Goal: Transaction & Acquisition: Book appointment/travel/reservation

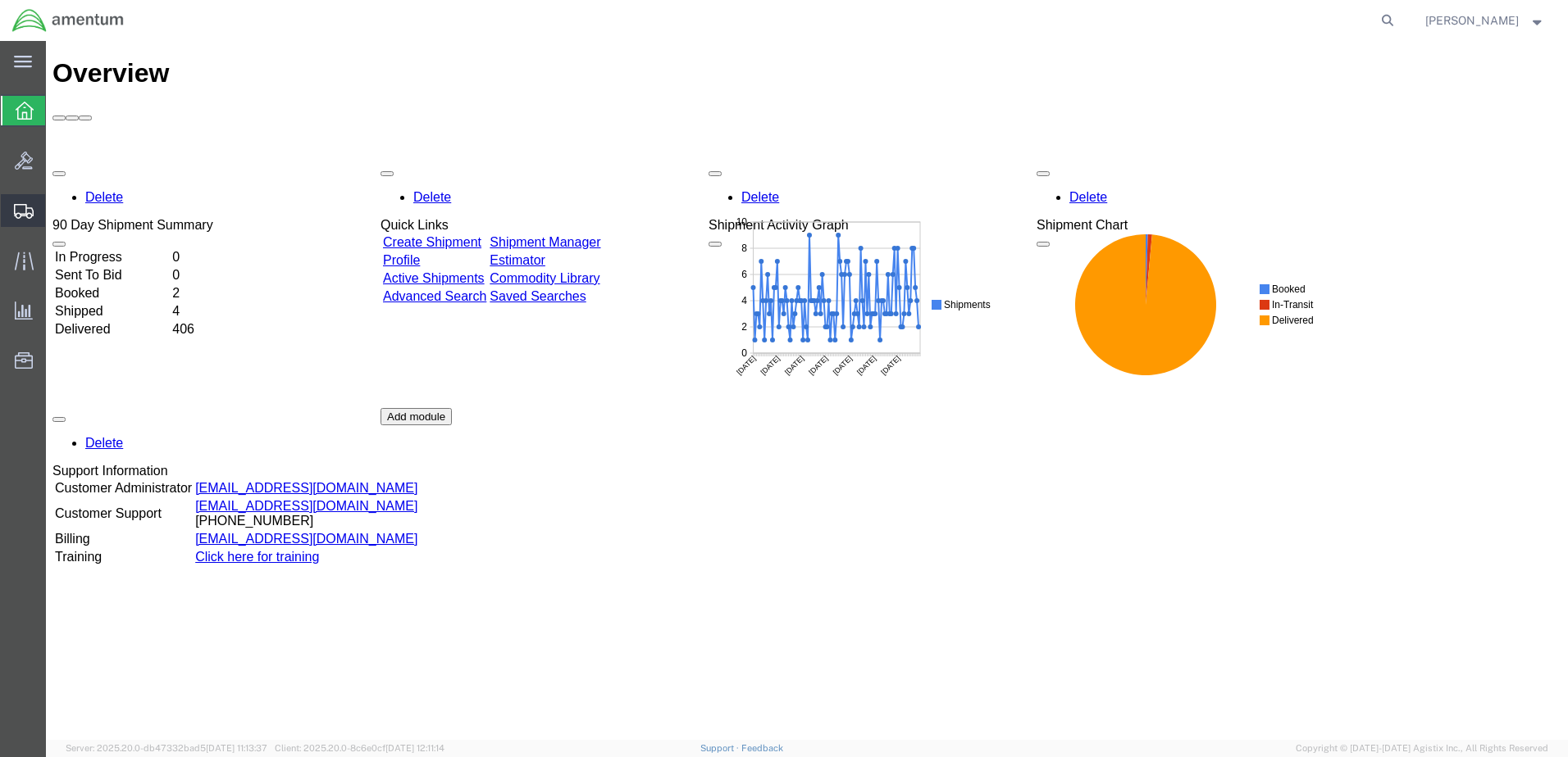
click at [25, 225] on div at bounding box center [23, 210] width 46 height 33
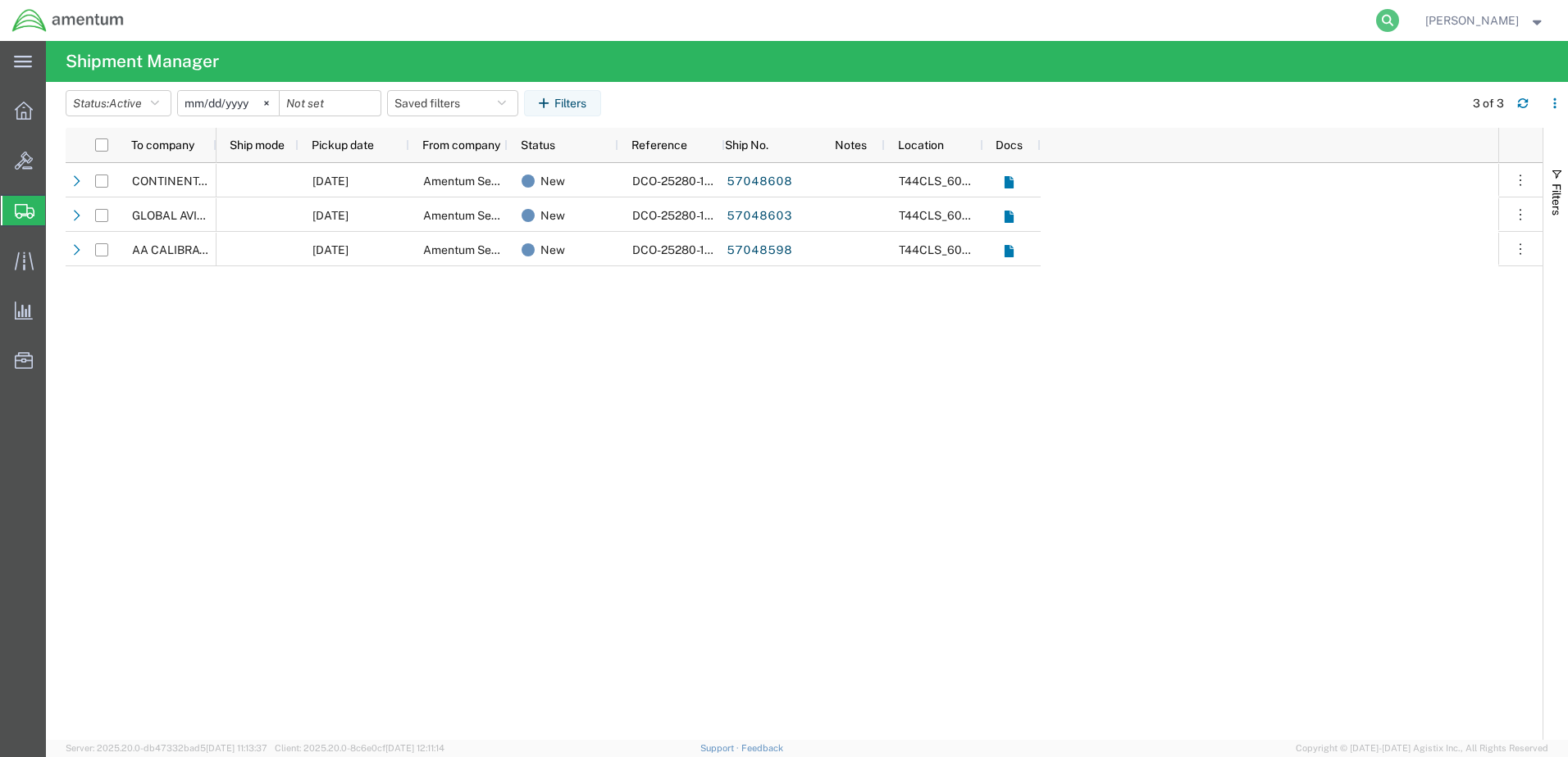
click at [1399, 23] on icon at bounding box center [1388, 20] width 23 height 23
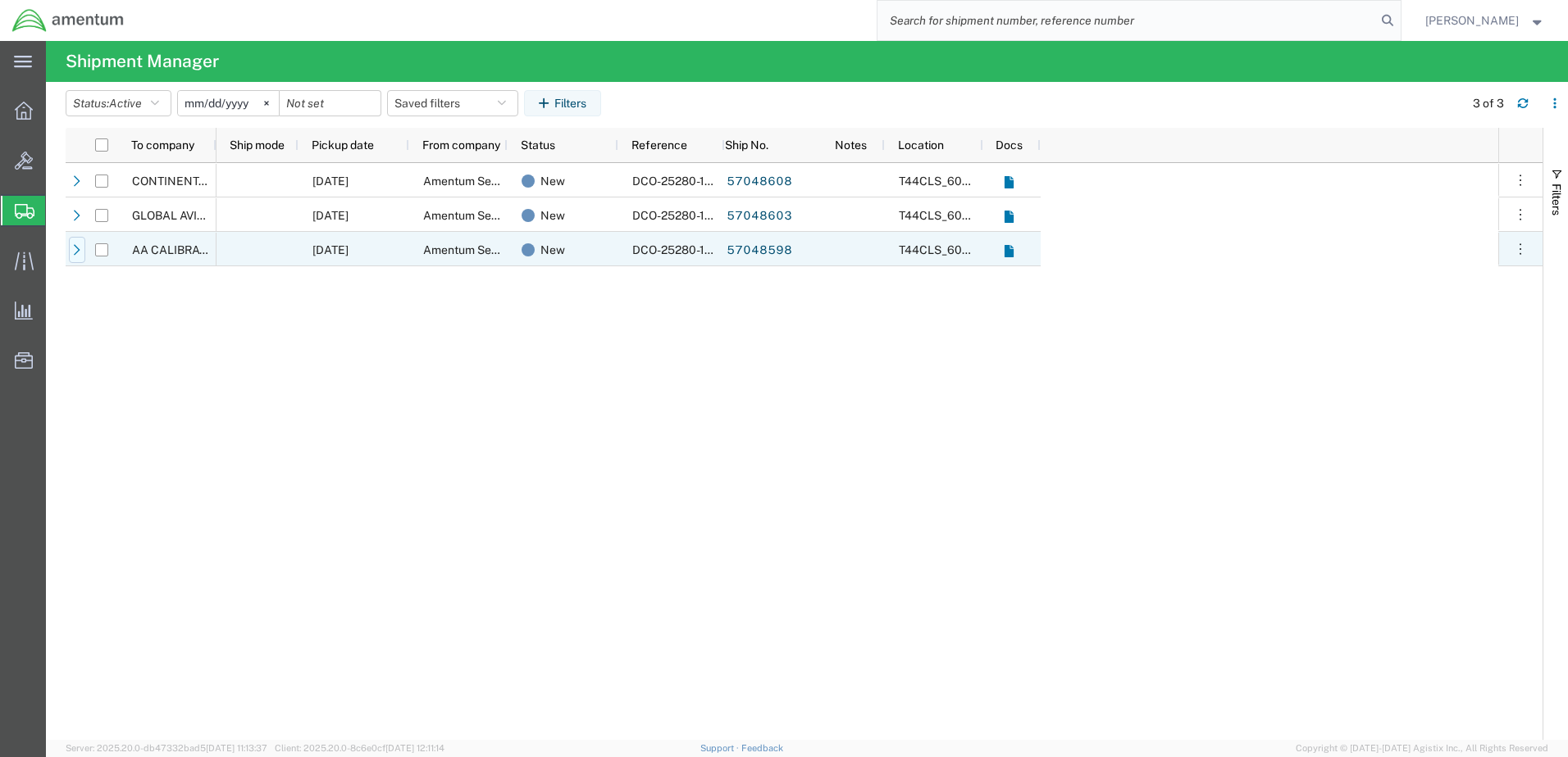
click at [74, 254] on icon at bounding box center [78, 250] width 12 height 12
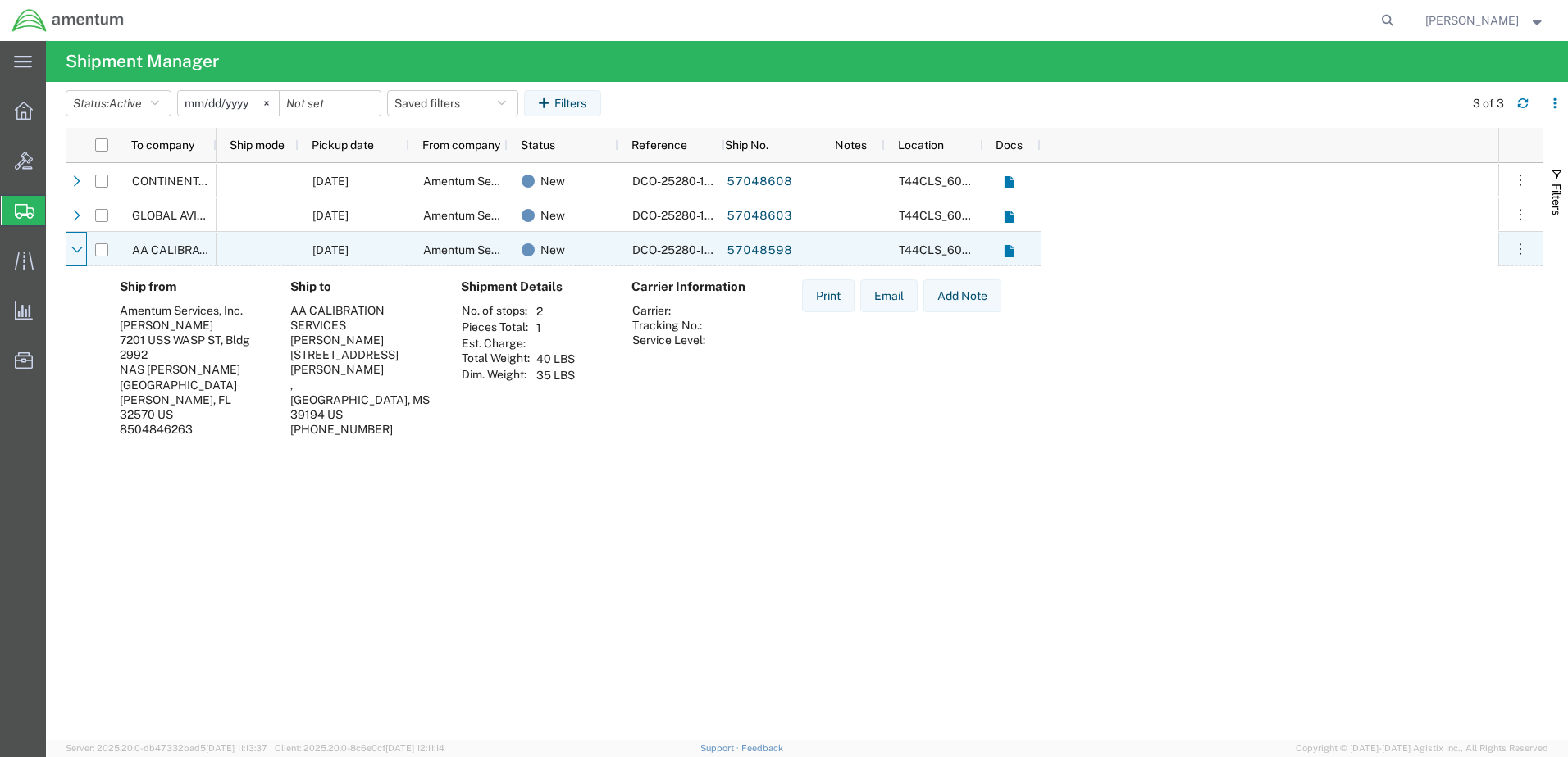
click at [102, 242] on div at bounding box center [102, 250] width 14 height 35
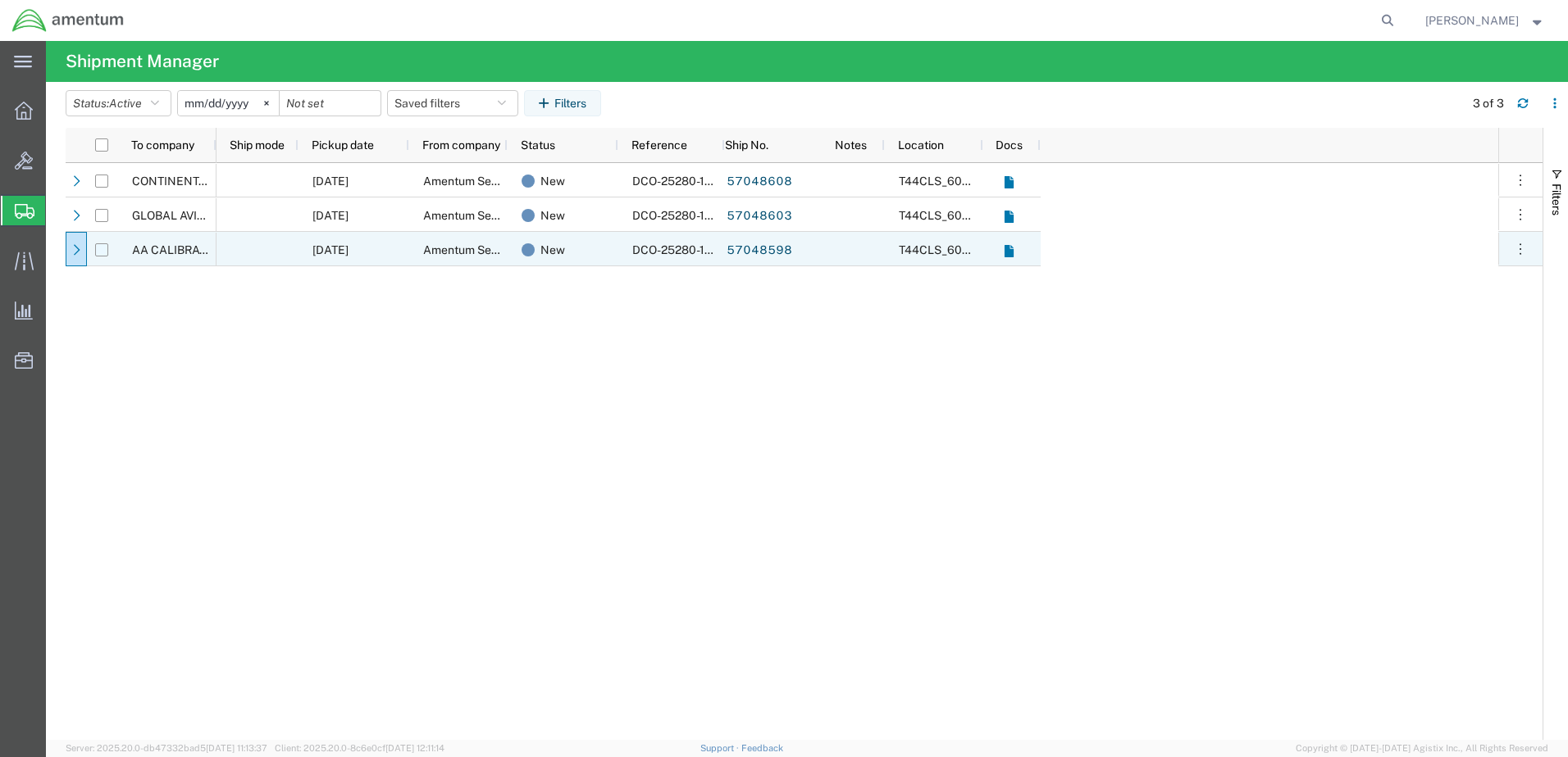
click at [100, 245] on input "Press Space to toggle row selection (unchecked)" at bounding box center [102, 250] width 14 height 14
checkbox input "true"
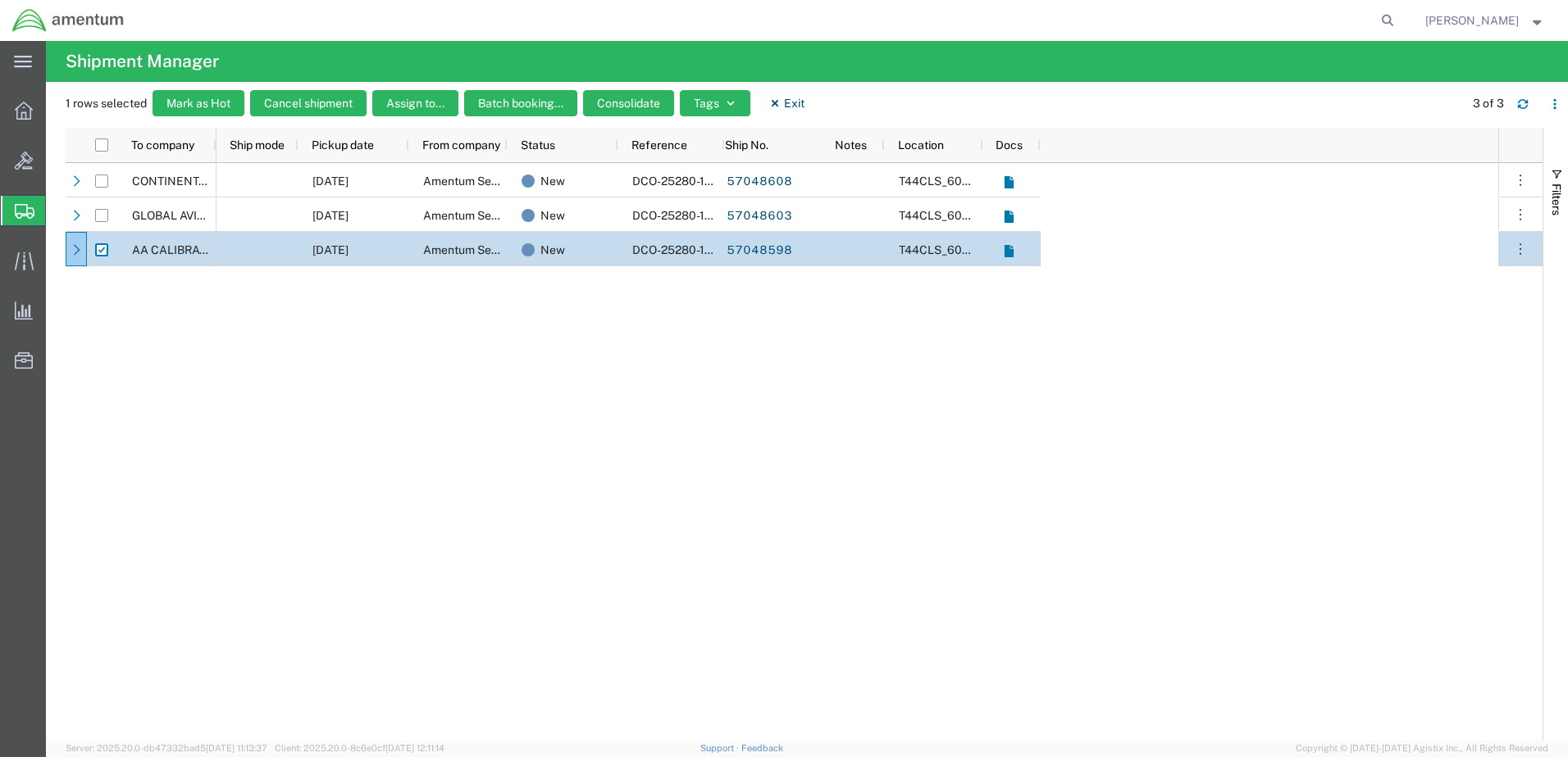
click at [154, 247] on span "AA CALIBRATION SERVICES" at bounding box center [208, 250] width 152 height 14
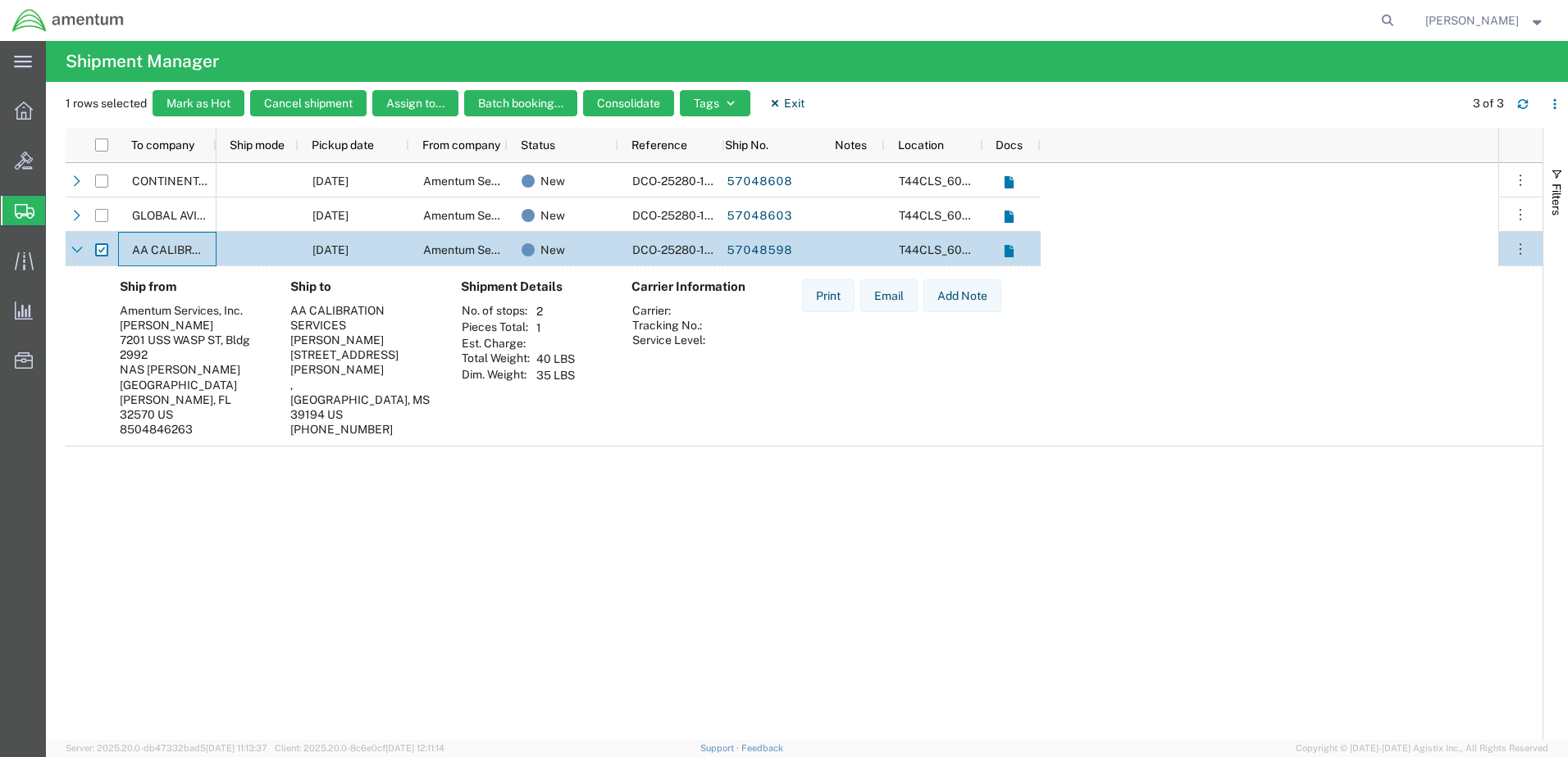
click at [1275, 220] on div "[DATE] Amentum Services, Inc. New DCO-25280-169177 57048608 T44CLS_6000 - NAS […" at bounding box center [857, 451] width 1282 height 577
click at [1399, 15] on icon at bounding box center [1388, 20] width 23 height 23
click at [917, 18] on input "search" at bounding box center [1127, 20] width 498 height 40
paste input "[PHONE_NUMBER]"
type input "[PHONE_NUMBER]"
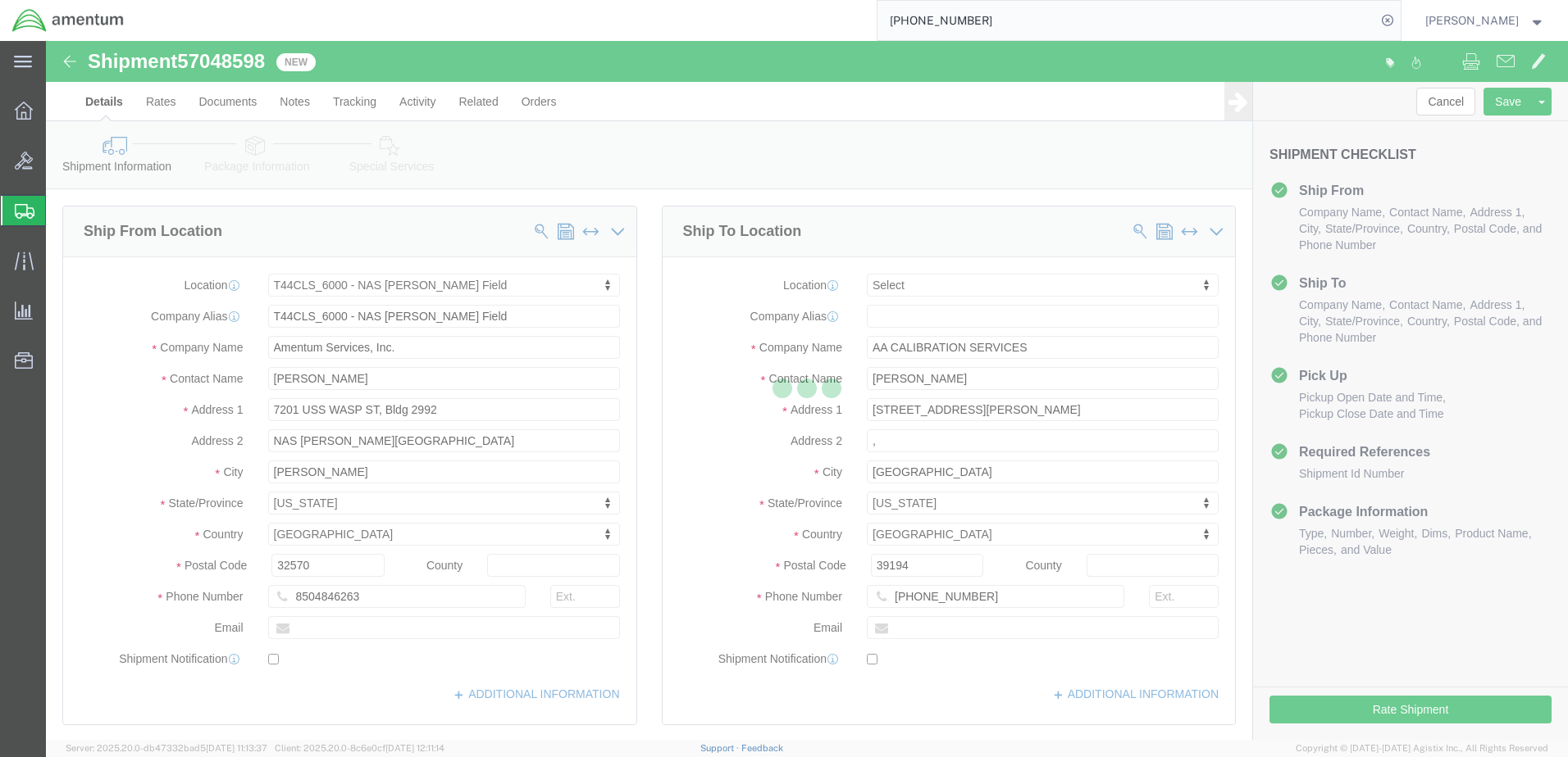
select select "42672"
select select
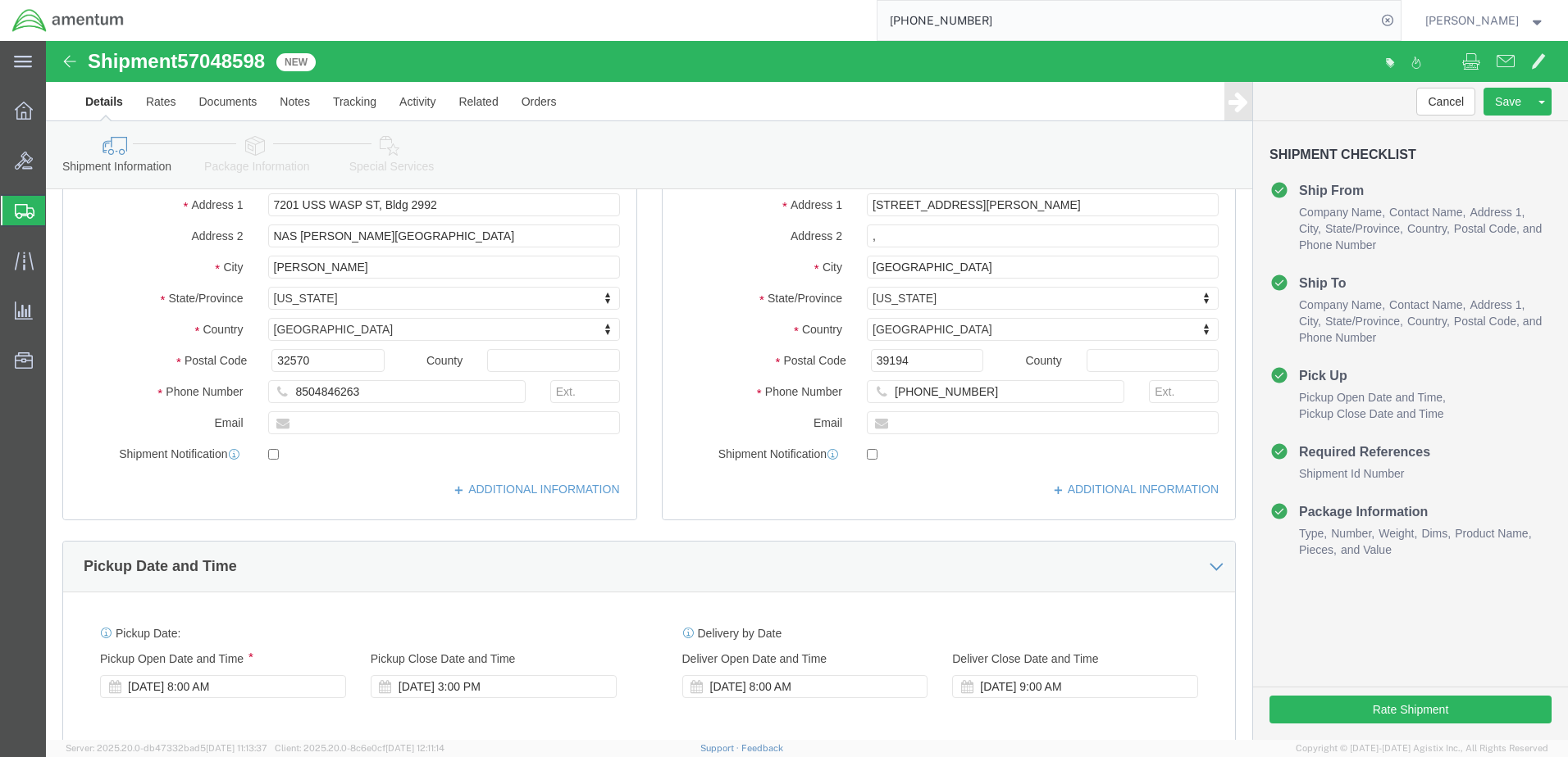
scroll to position [328, 0]
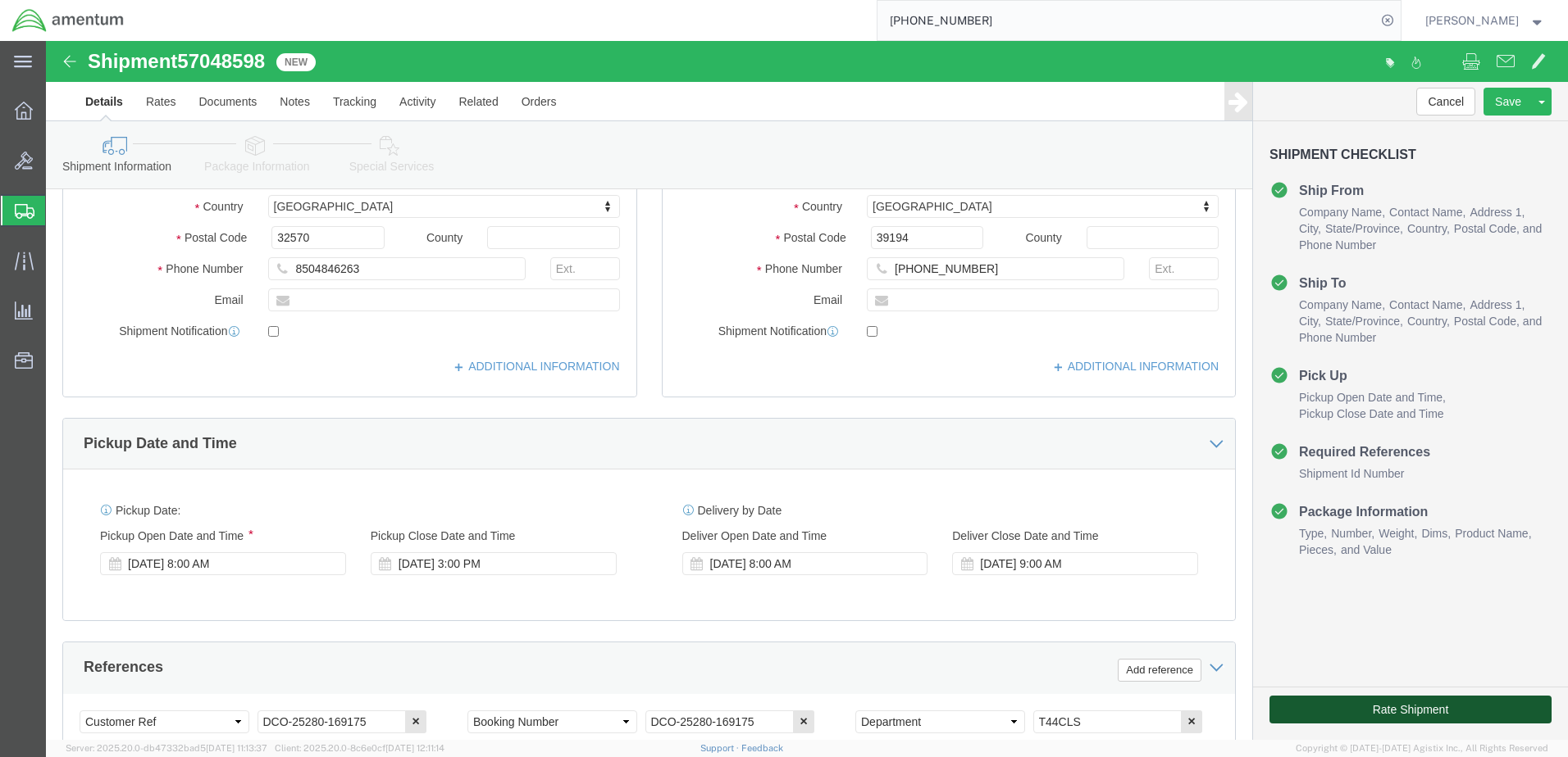
click button "Rate Shipment"
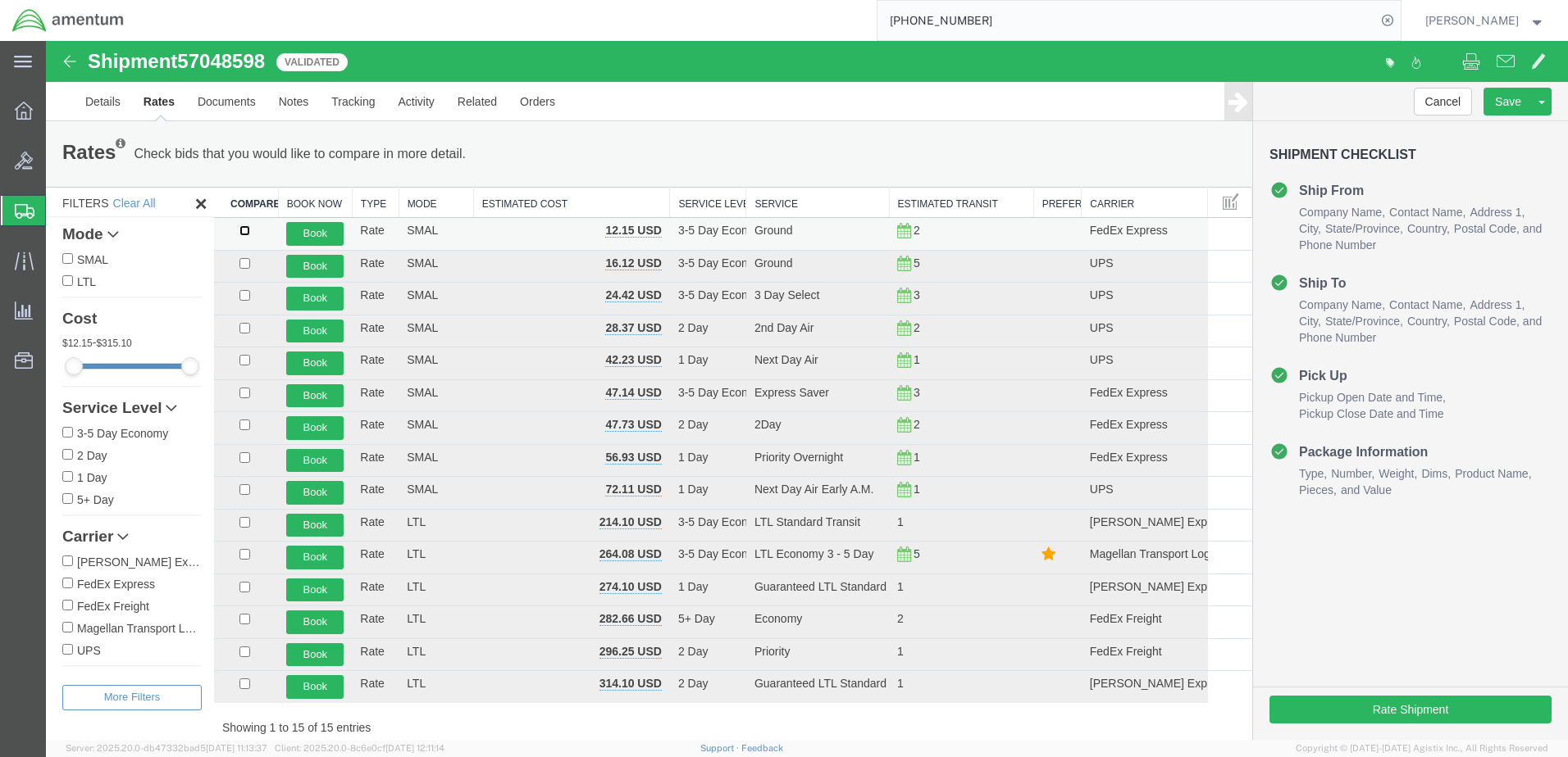
click at [241, 226] on input "checkbox" at bounding box center [244, 231] width 11 height 11
checkbox input "true"
click at [325, 236] on button "Book" at bounding box center [314, 234] width 57 height 24
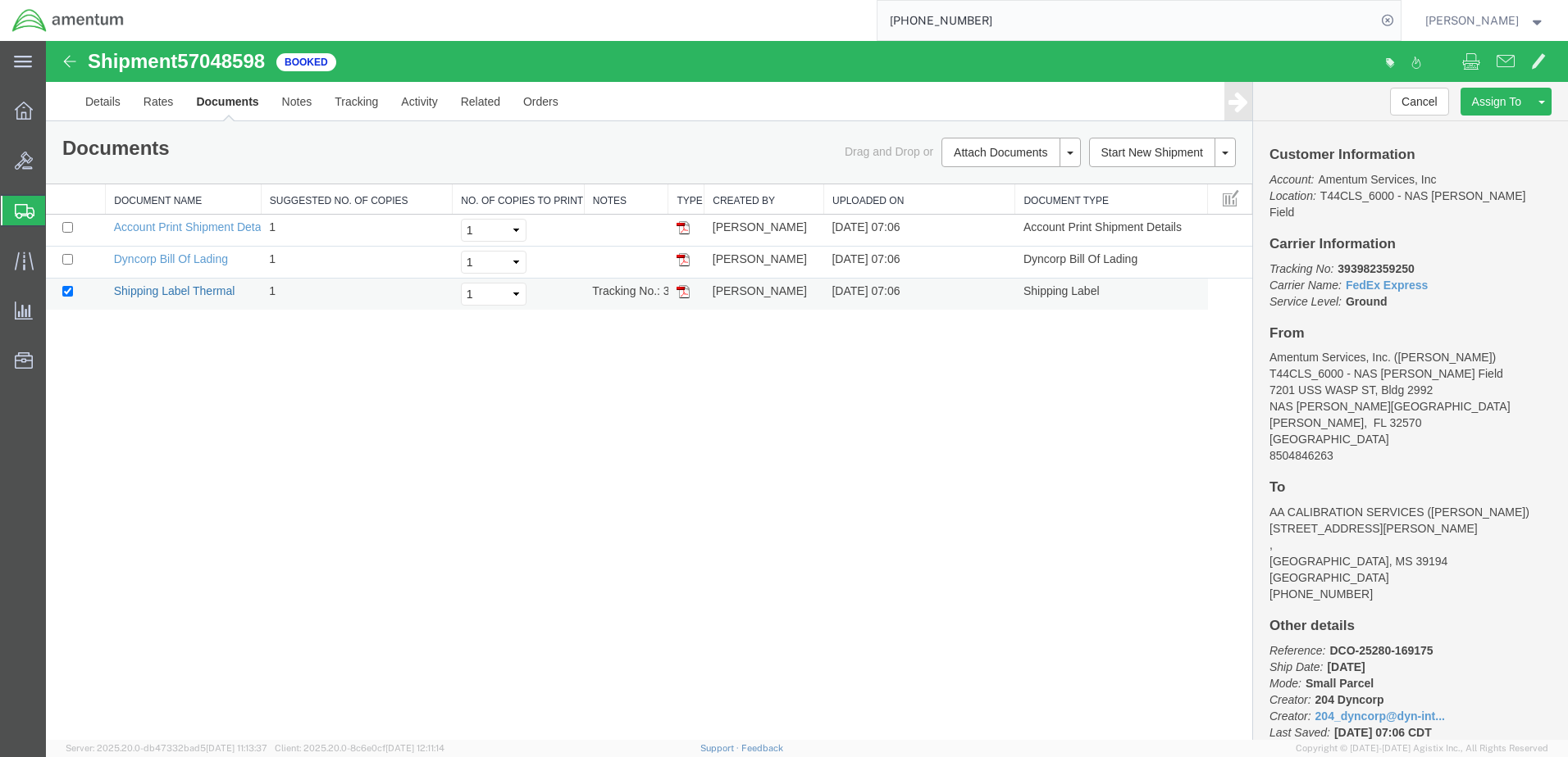
click at [168, 290] on link "Shipping Label Thermal" at bounding box center [175, 291] width 121 height 14
click at [168, 260] on link "Dyncorp Bill Of Lading" at bounding box center [172, 259] width 114 height 14
click at [1039, 23] on input "[PHONE_NUMBER]" at bounding box center [1127, 20] width 498 height 40
type input "[PHONE_NUMBER]"
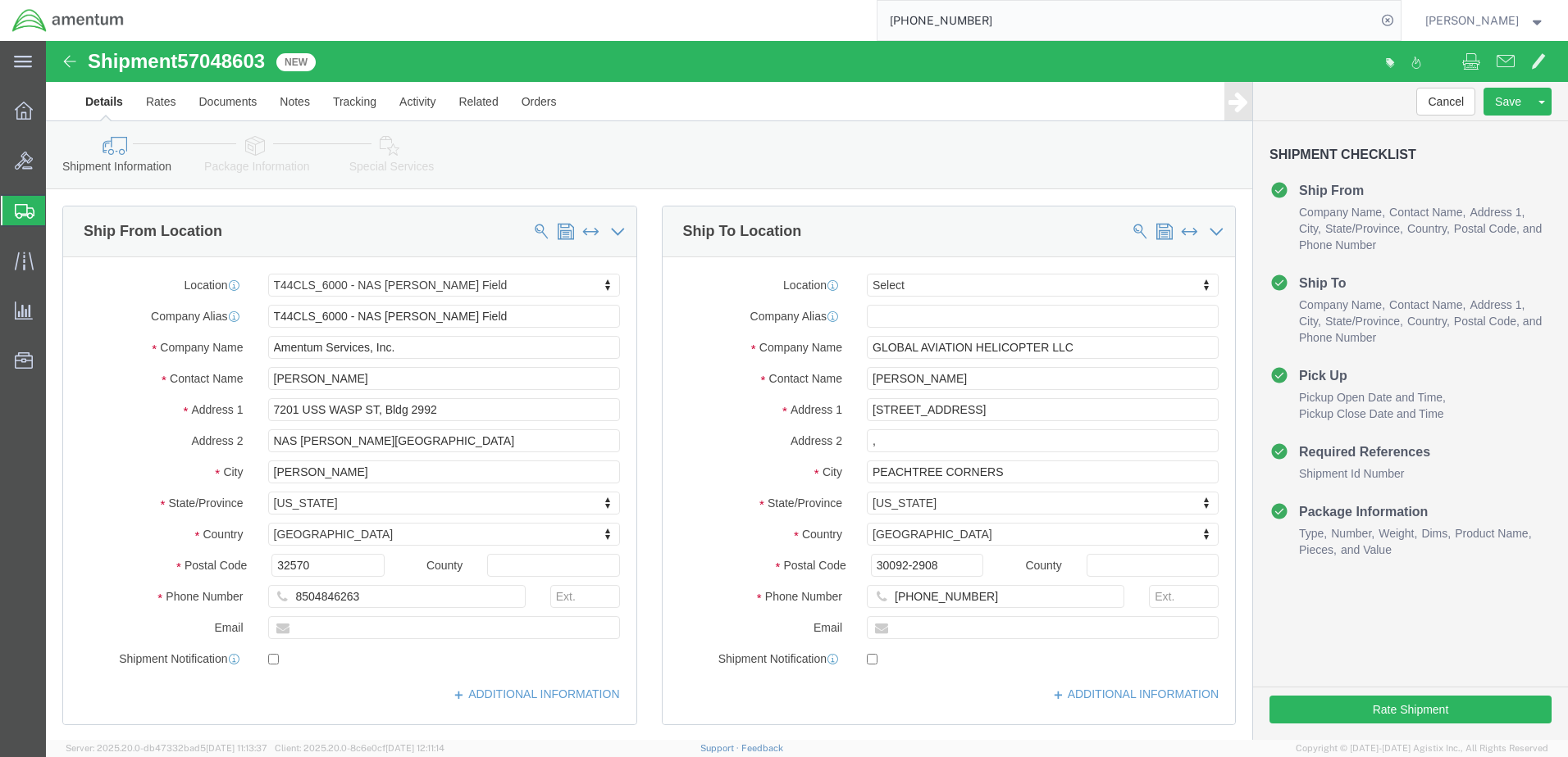
select select "42672"
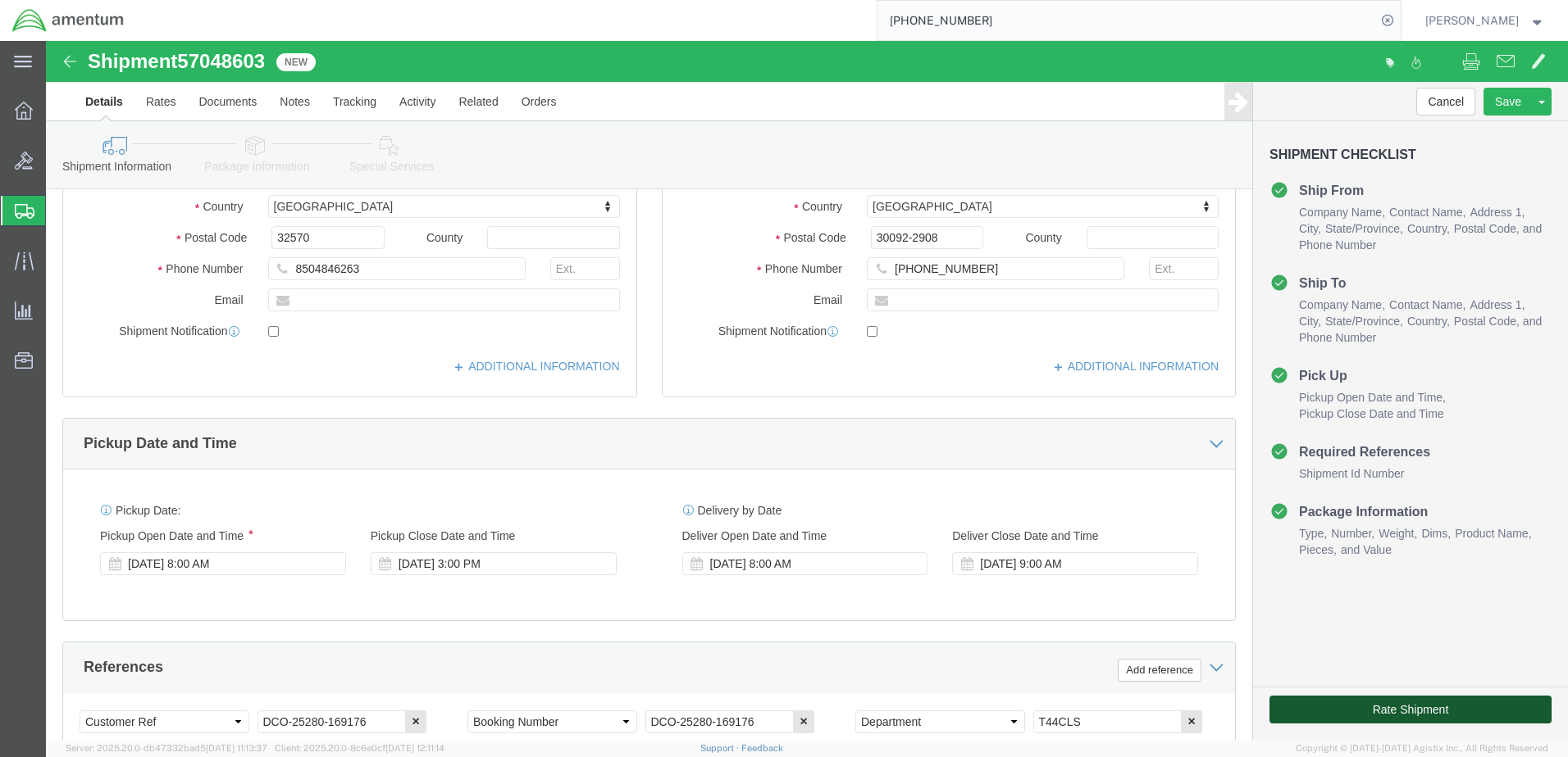
click button "Rate Shipment"
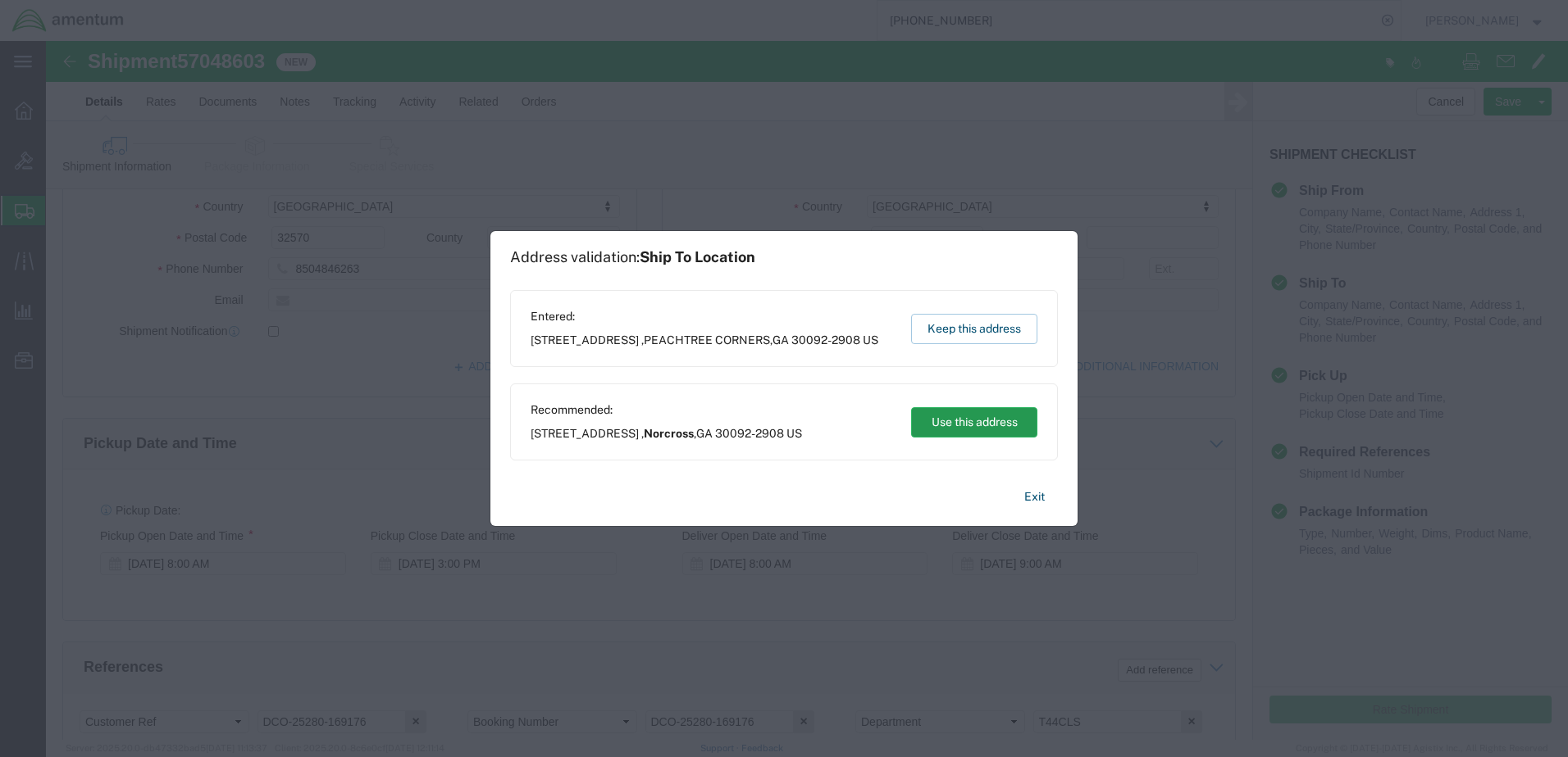
click at [947, 423] on button "Use this address" at bounding box center [974, 422] width 126 height 30
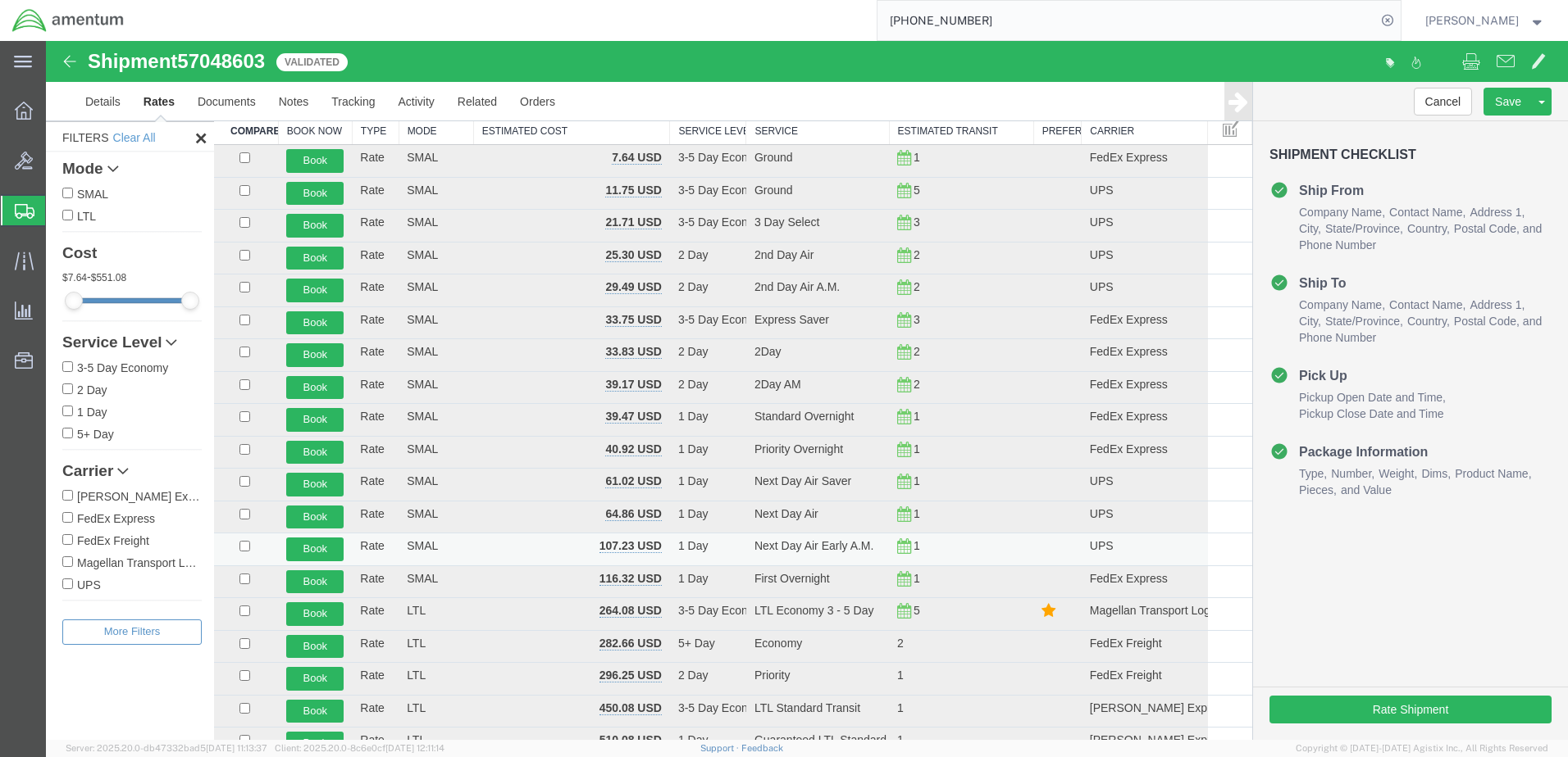
scroll to position [0, 0]
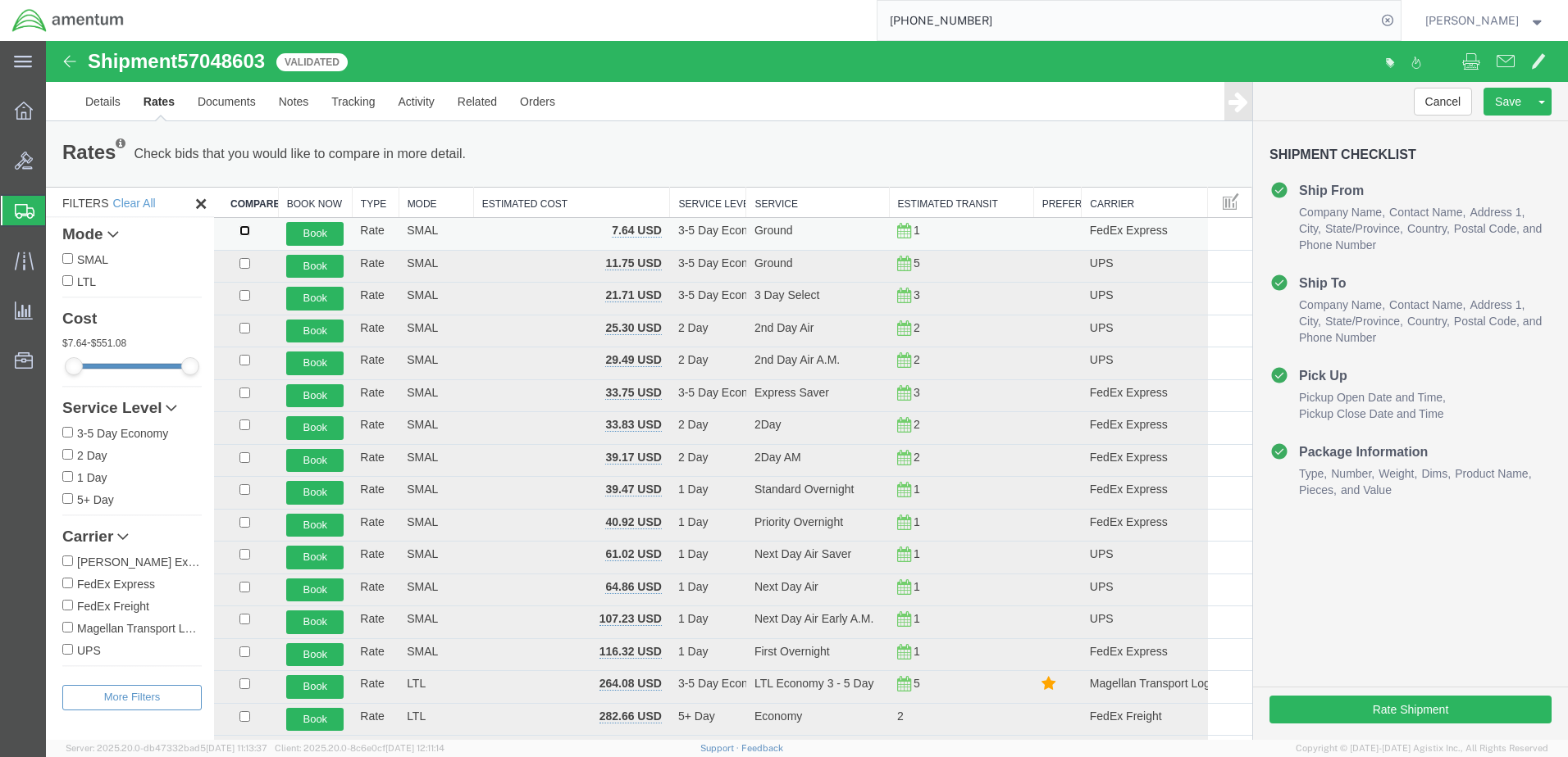
drag, startPoint x: 241, startPoint y: 230, endPoint x: 255, endPoint y: 230, distance: 14.0
click at [241, 230] on input "checkbox" at bounding box center [244, 231] width 11 height 11
checkbox input "true"
click at [324, 231] on button "Book" at bounding box center [314, 234] width 57 height 24
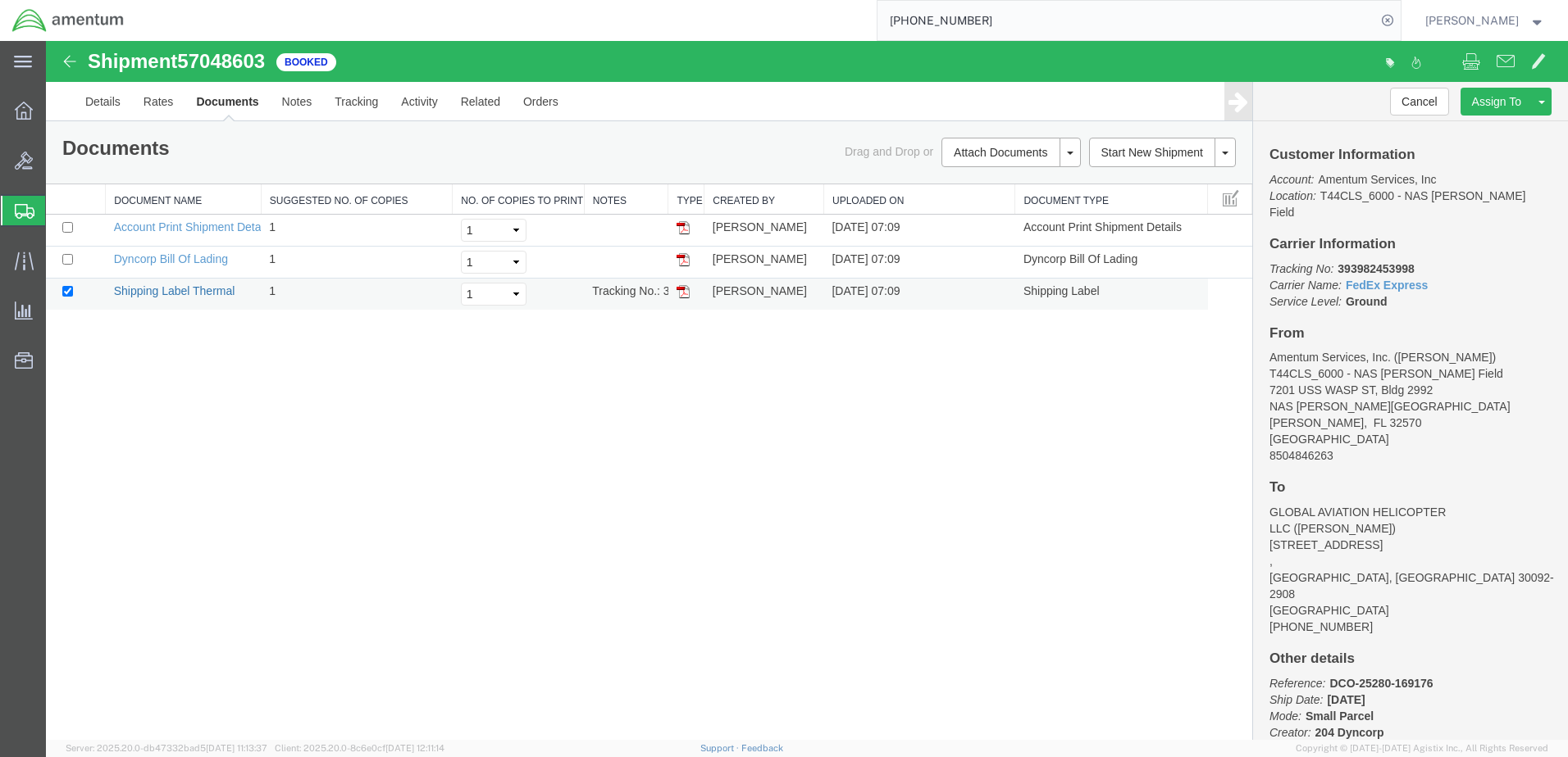
click at [160, 295] on link "Shipping Label Thermal" at bounding box center [175, 291] width 121 height 14
click at [146, 255] on link "Dyncorp Bill Of Lading" at bounding box center [172, 259] width 114 height 14
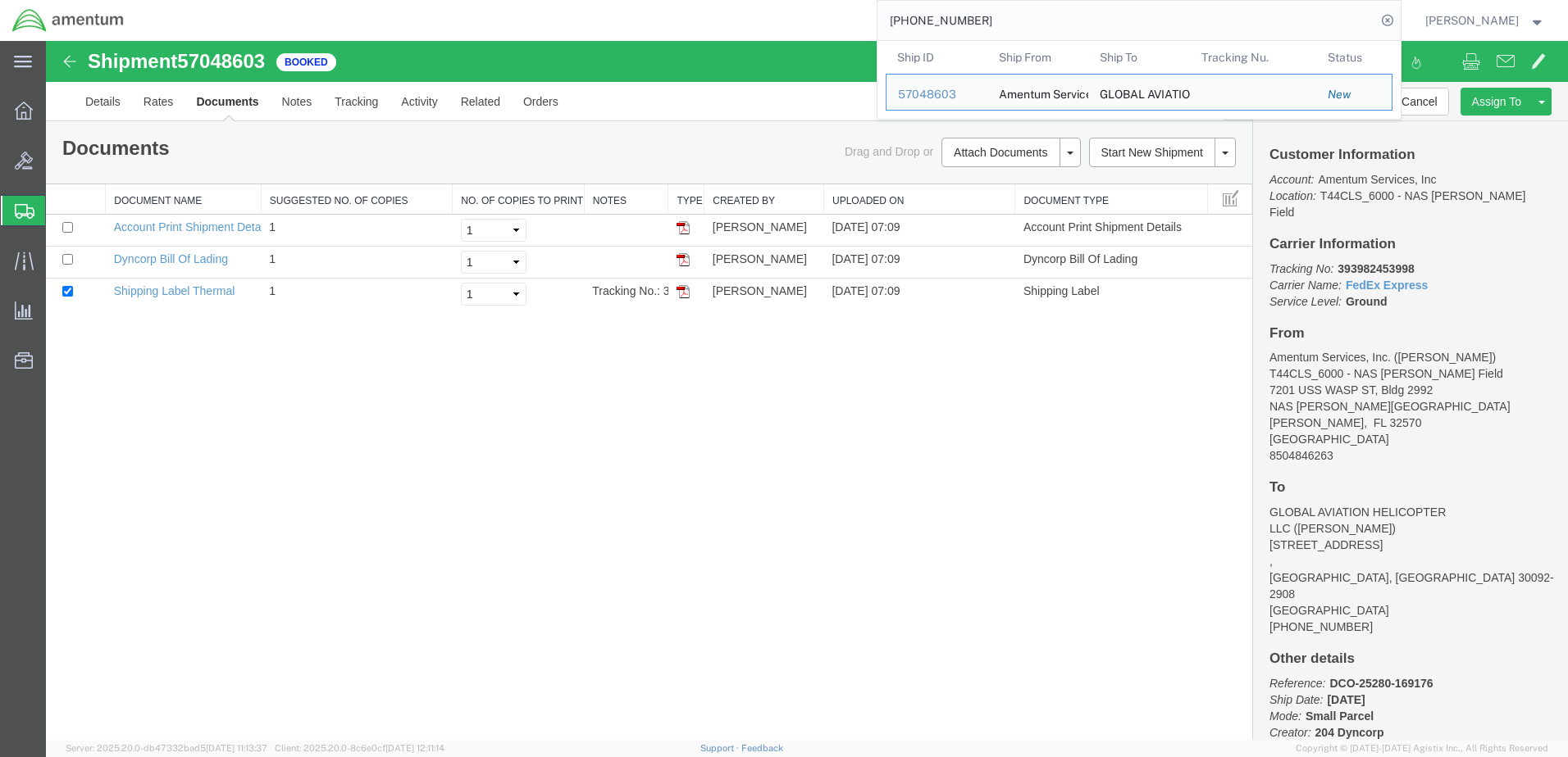
click at [1053, 24] on input "[PHONE_NUMBER]" at bounding box center [1127, 20] width 498 height 40
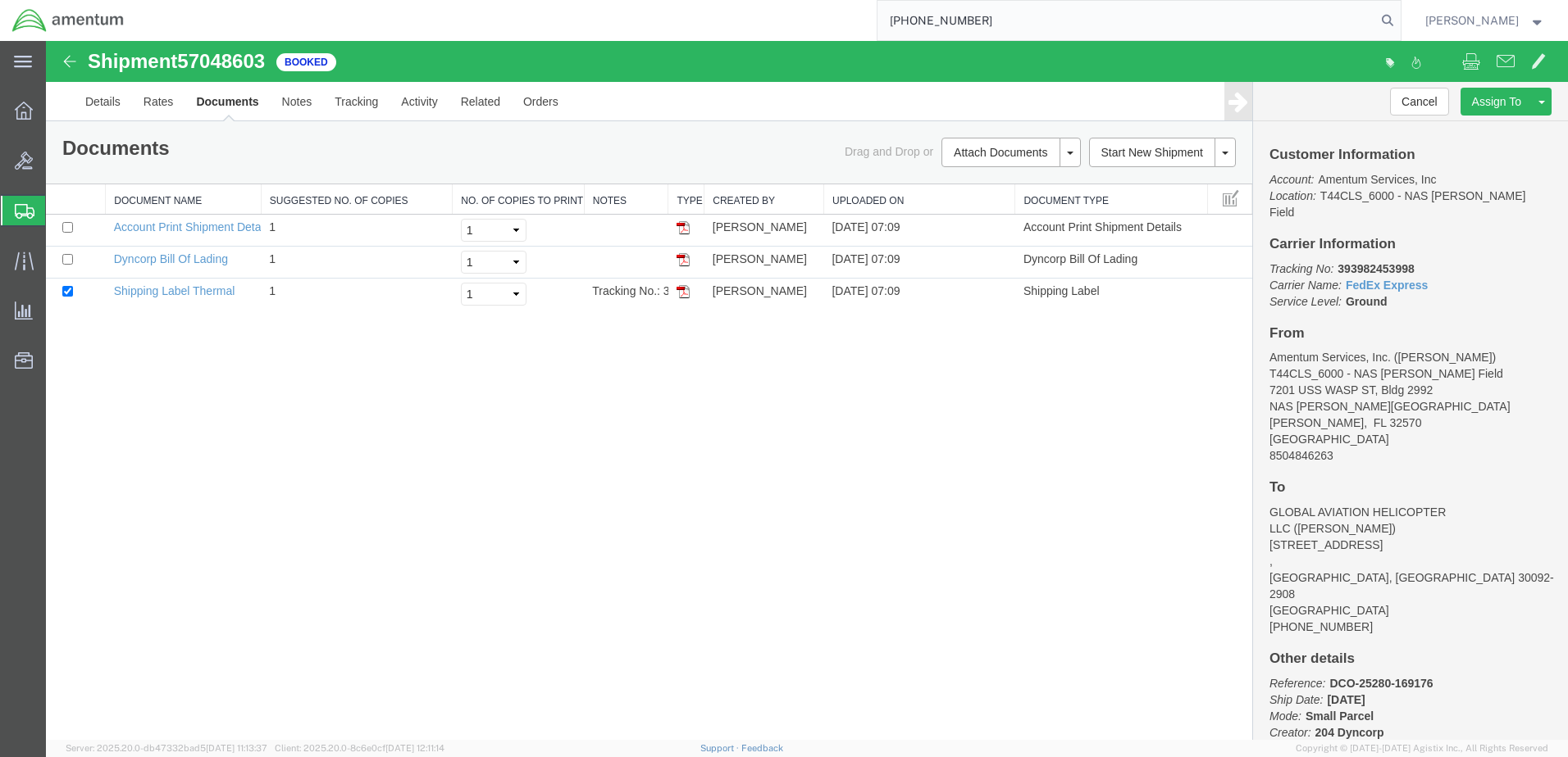
type input "[PHONE_NUMBER]"
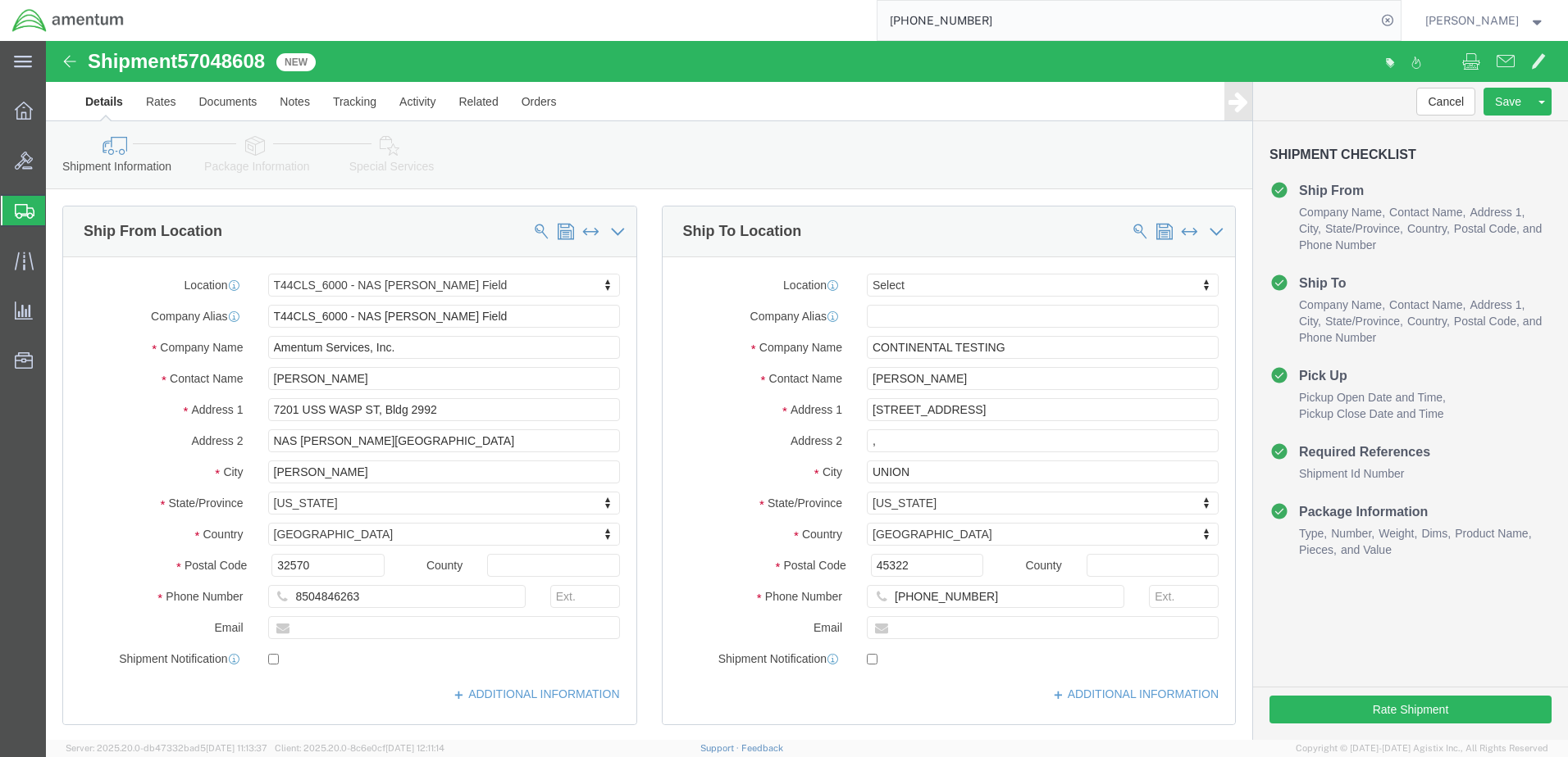
select select "42672"
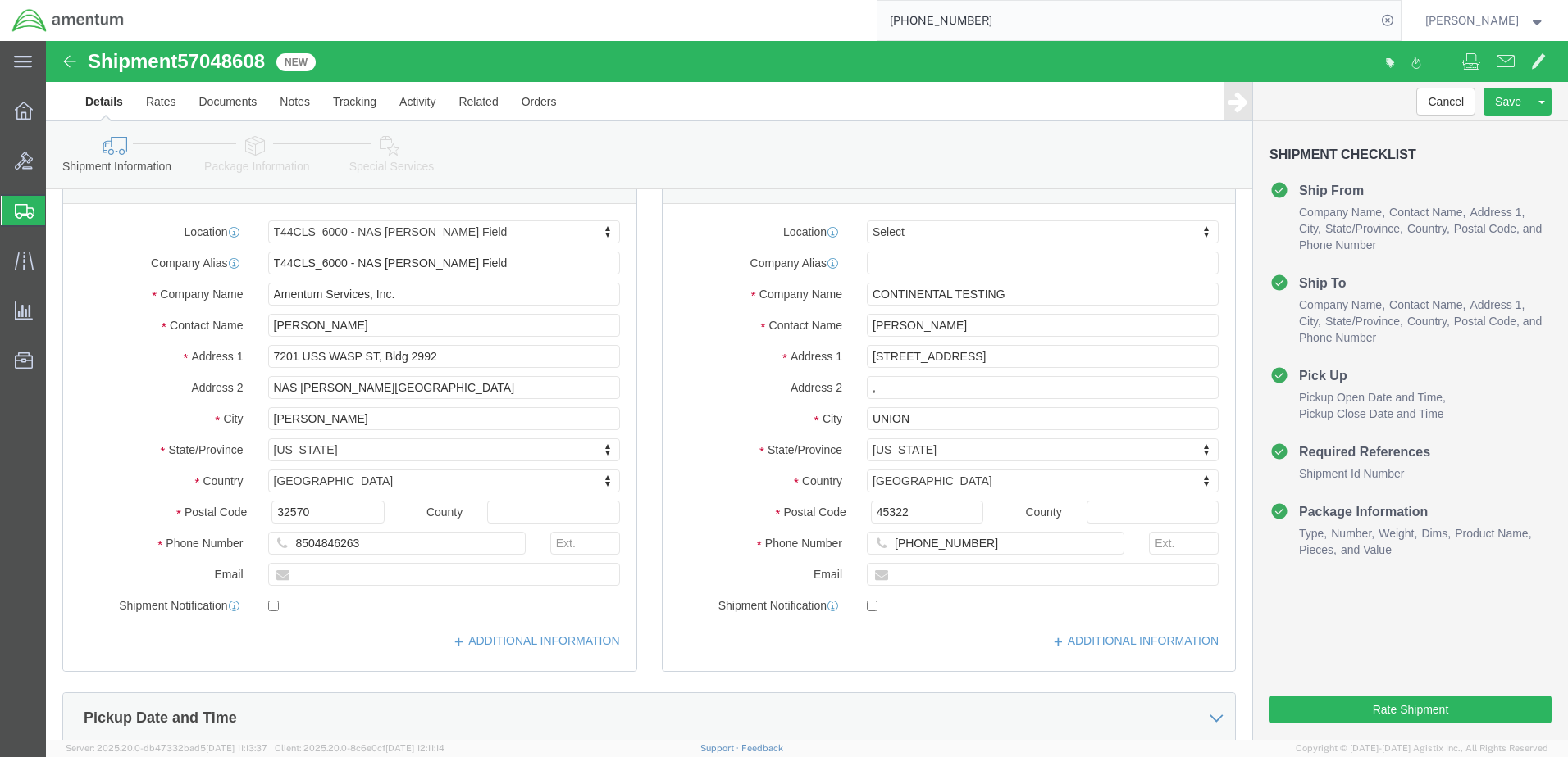
scroll to position [82, 0]
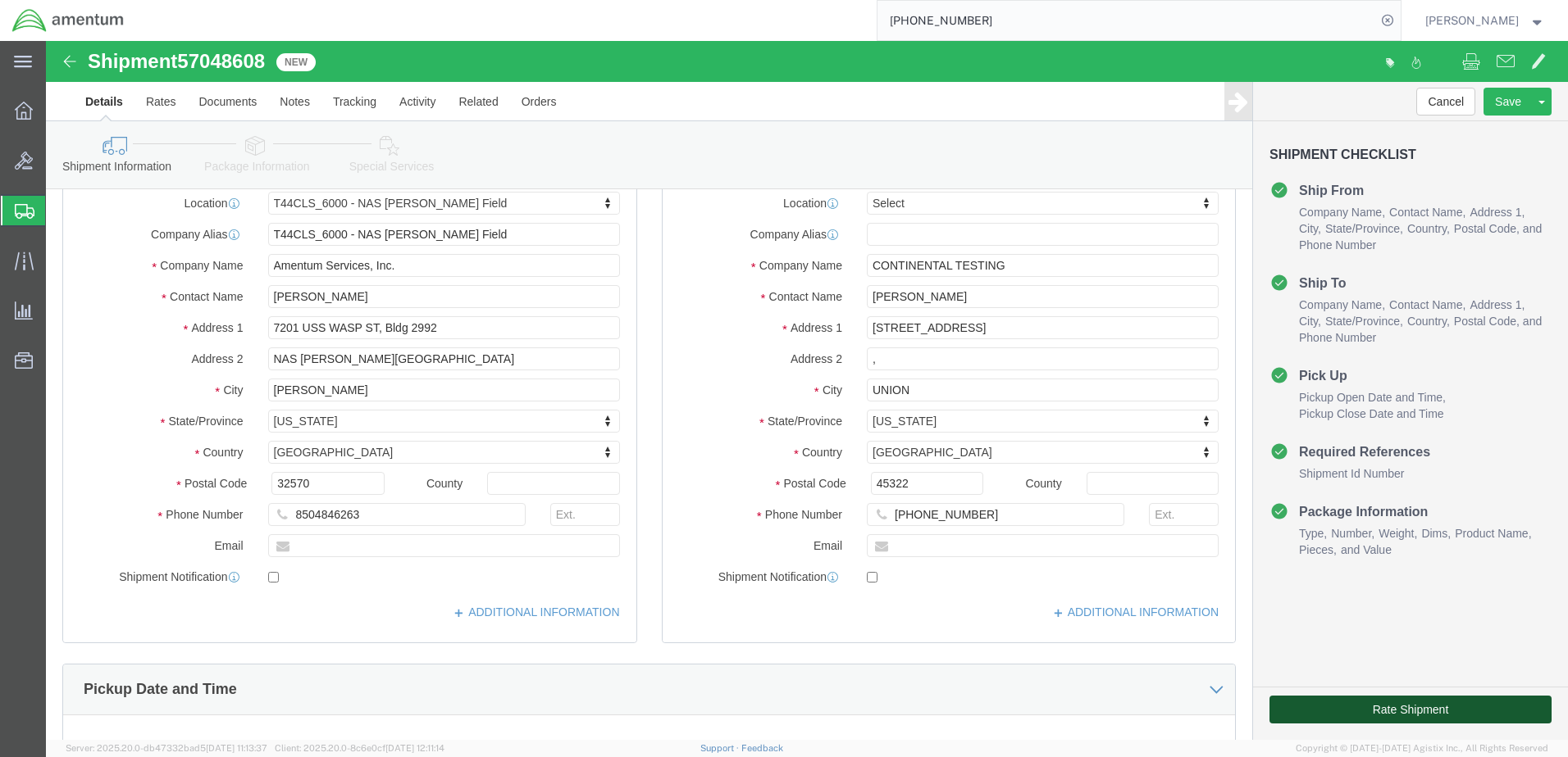
click button "Rate Shipment"
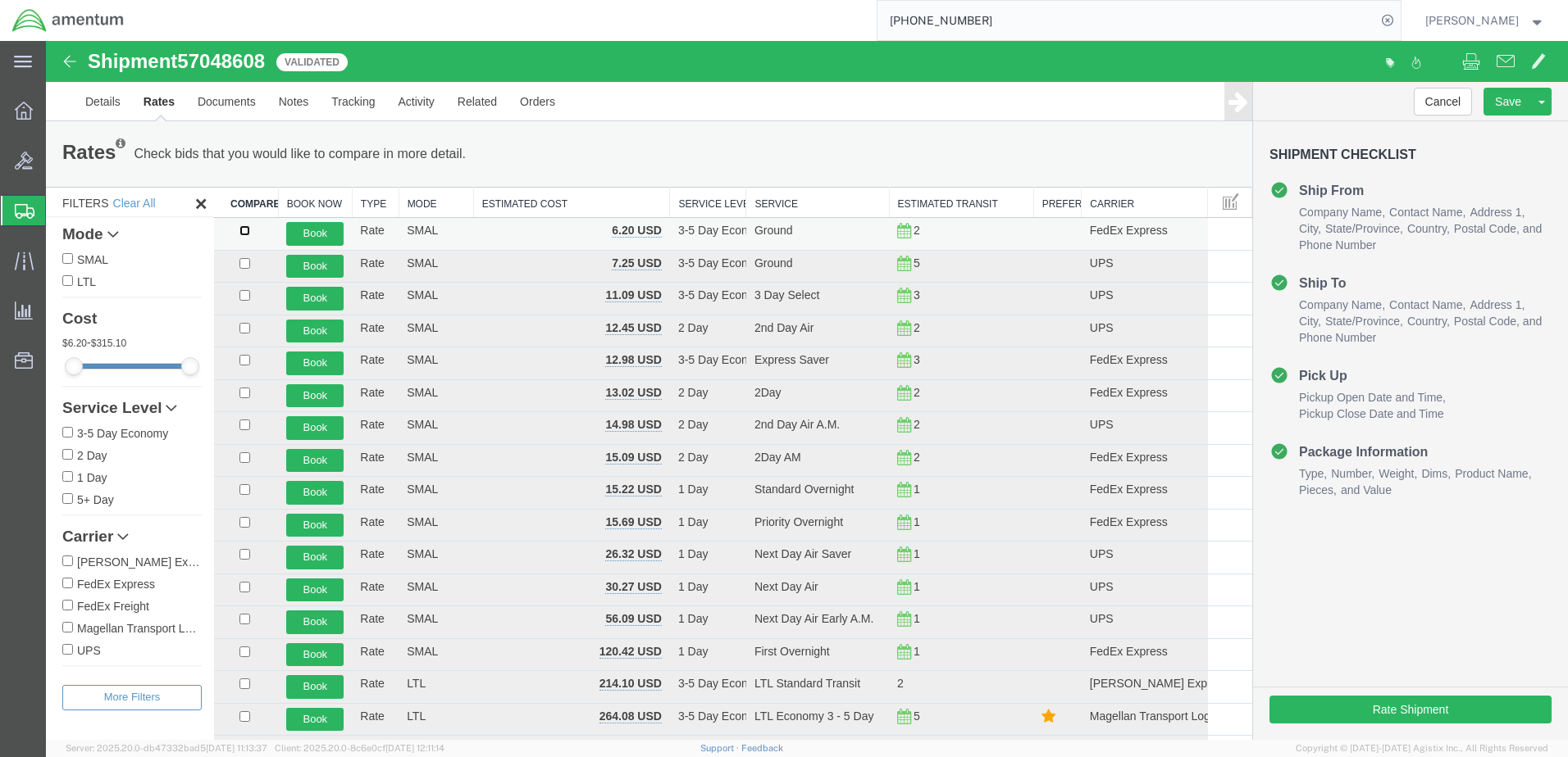
click at [242, 231] on input "checkbox" at bounding box center [244, 231] width 11 height 11
checkbox input "true"
click at [319, 231] on button "Book" at bounding box center [314, 234] width 57 height 24
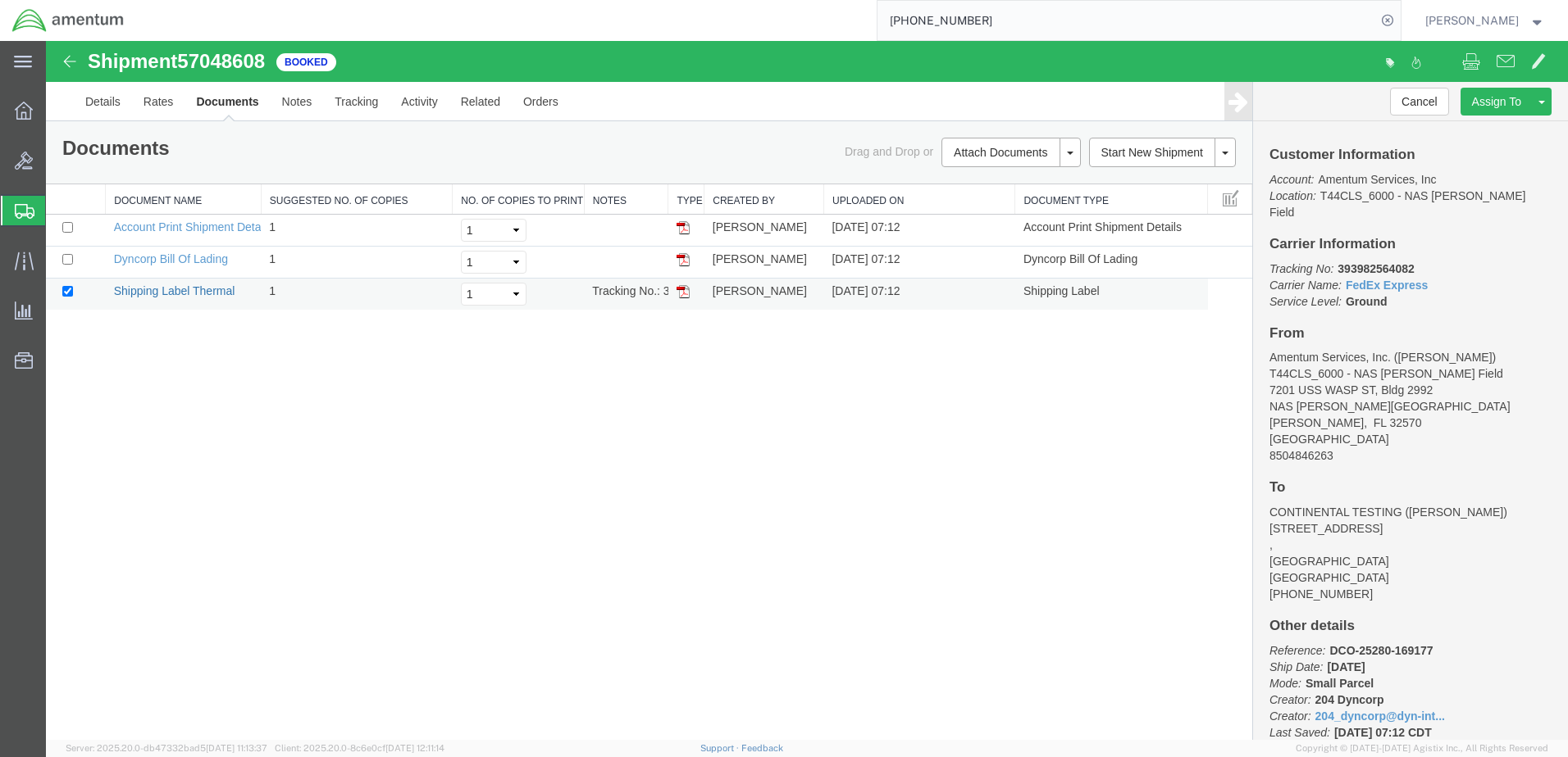
click at [144, 291] on link "Shipping Label Thermal" at bounding box center [175, 291] width 121 height 14
drag, startPoint x: 186, startPoint y: 262, endPoint x: 1231, endPoint y: 415, distance: 1056.1
click at [186, 262] on link "Dyncorp Bill Of Lading" at bounding box center [172, 259] width 114 height 14
